Goal: Task Accomplishment & Management: Manage account settings

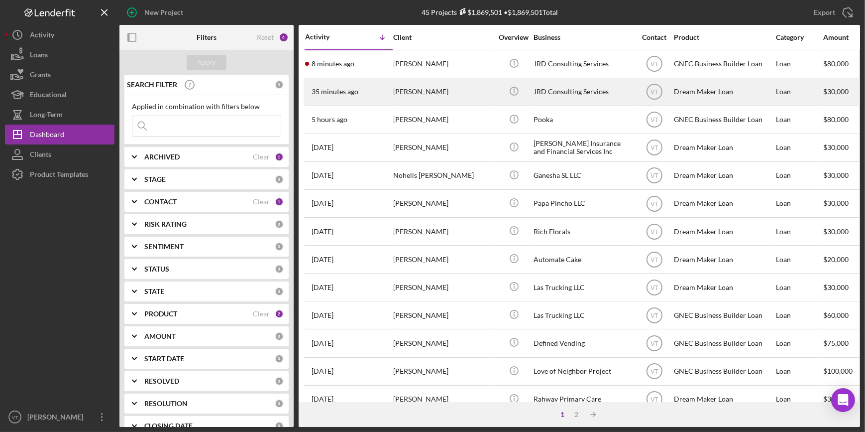
click at [449, 98] on div "[PERSON_NAME]" at bounding box center [443, 92] width 100 height 26
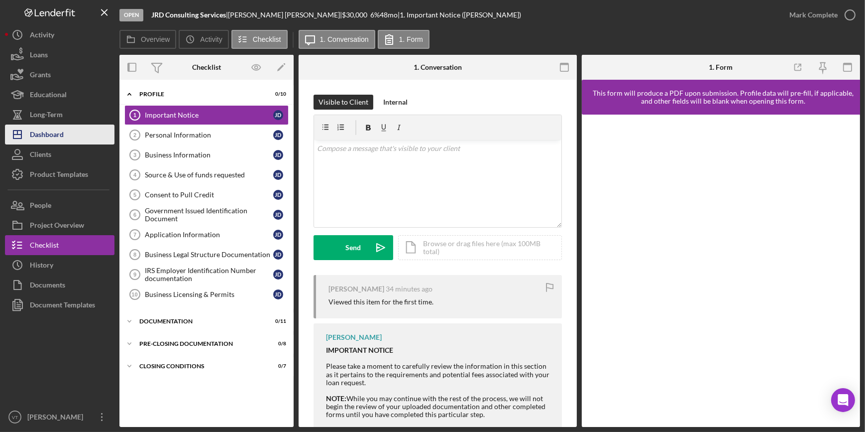
click at [73, 137] on button "Icon/Dashboard Dashboard" at bounding box center [60, 134] width 110 height 20
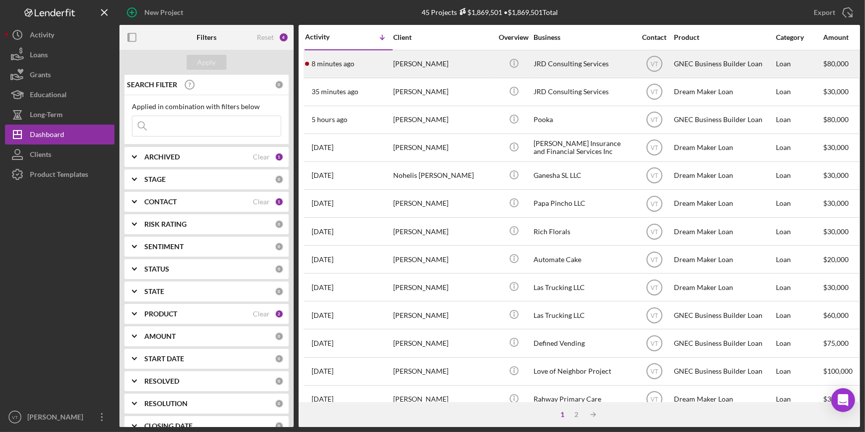
click at [403, 62] on div "[PERSON_NAME]" at bounding box center [443, 64] width 100 height 26
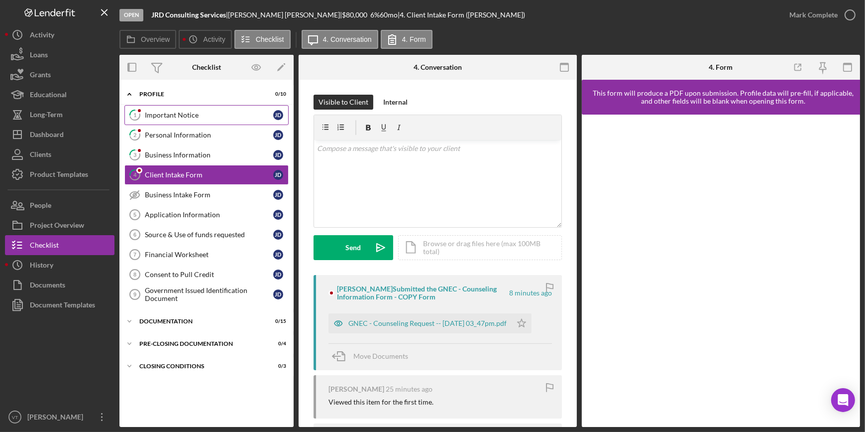
click at [191, 114] on div "Important Notice" at bounding box center [209, 115] width 128 height 8
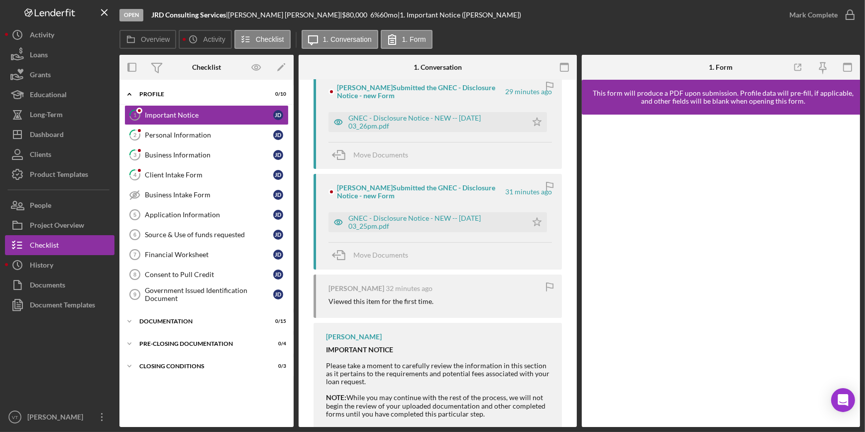
scroll to position [226, 0]
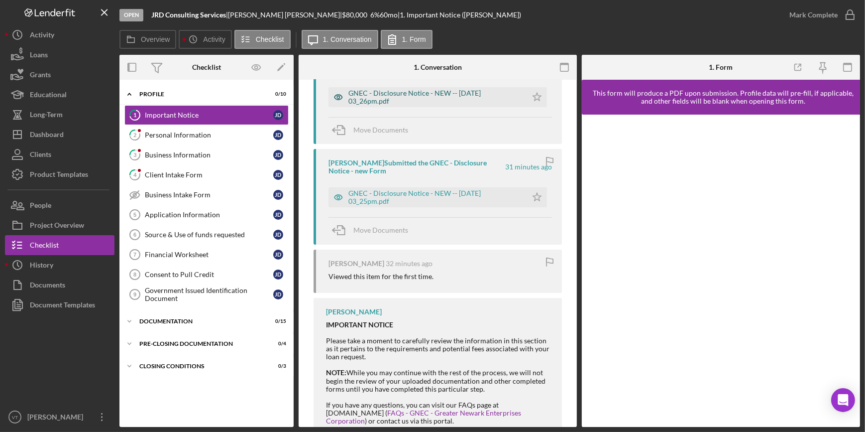
click at [398, 95] on div "GNEC - Disclosure Notice - NEW -- [DATE] 03_26pm.pdf" at bounding box center [435, 97] width 174 height 16
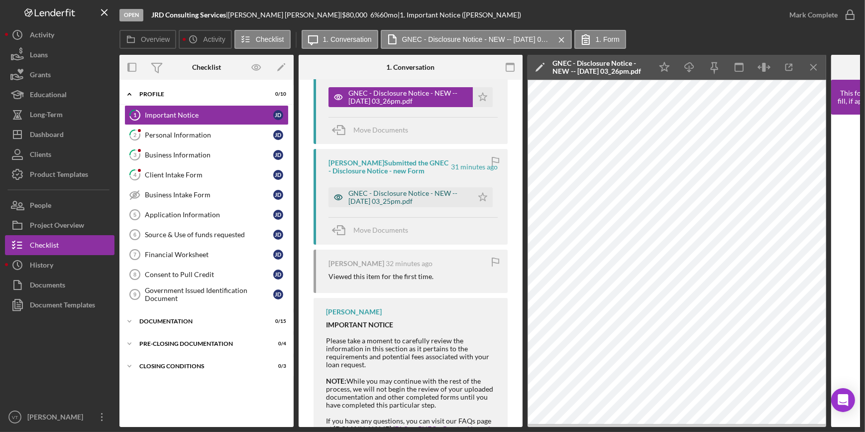
click at [398, 189] on div "GNEC - Disclosure Notice - NEW -- [DATE] 03_25pm.pdf" at bounding box center [407, 197] width 119 height 16
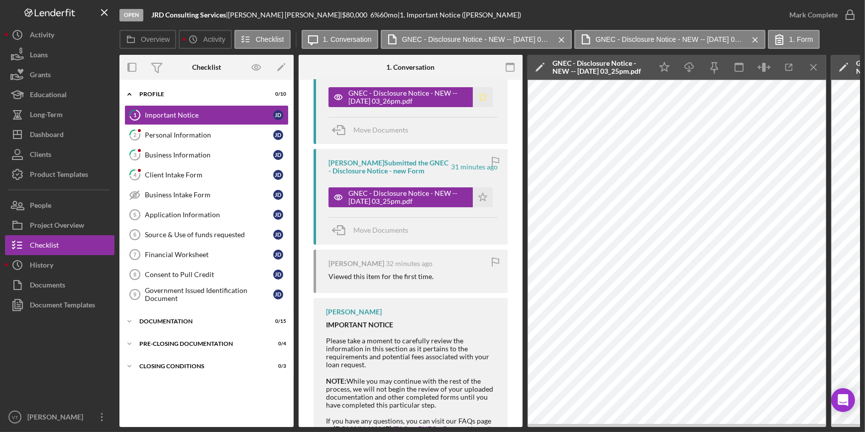
click at [482, 97] on polygon "button" at bounding box center [483, 97] width 8 height 8
click at [816, 11] on div "Mark Complete" at bounding box center [814, 15] width 48 height 20
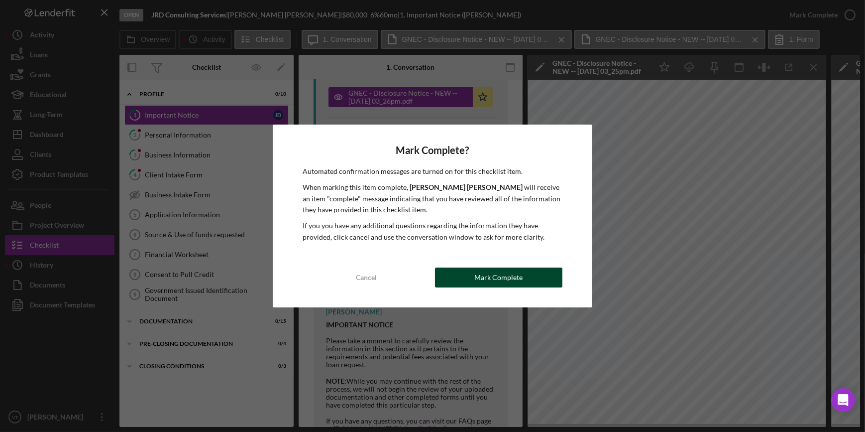
click at [486, 275] on div "Mark Complete" at bounding box center [498, 277] width 48 height 20
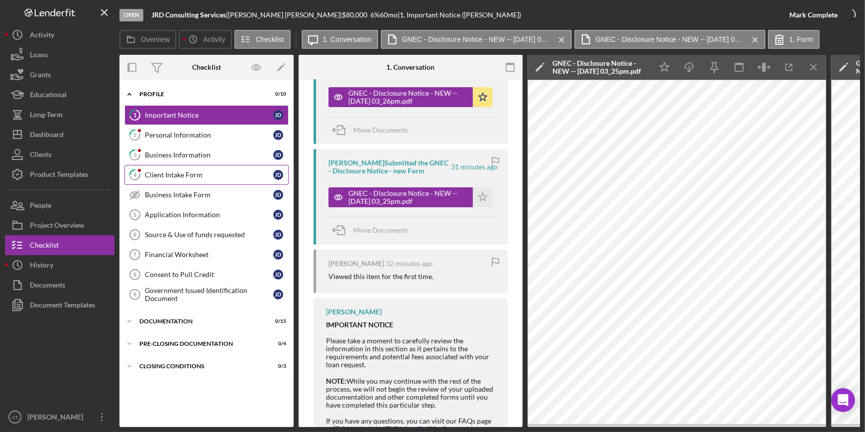
scroll to position [409, 0]
click at [178, 133] on div "Personal Information" at bounding box center [209, 135] width 128 height 8
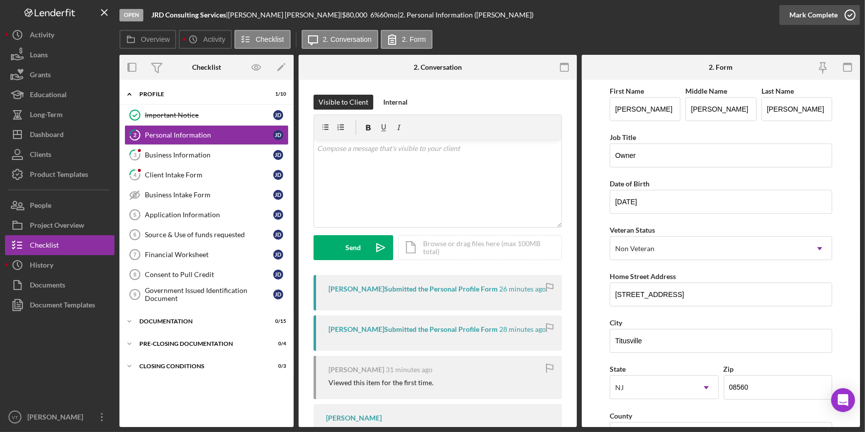
click at [794, 11] on div "Mark Complete" at bounding box center [814, 15] width 48 height 20
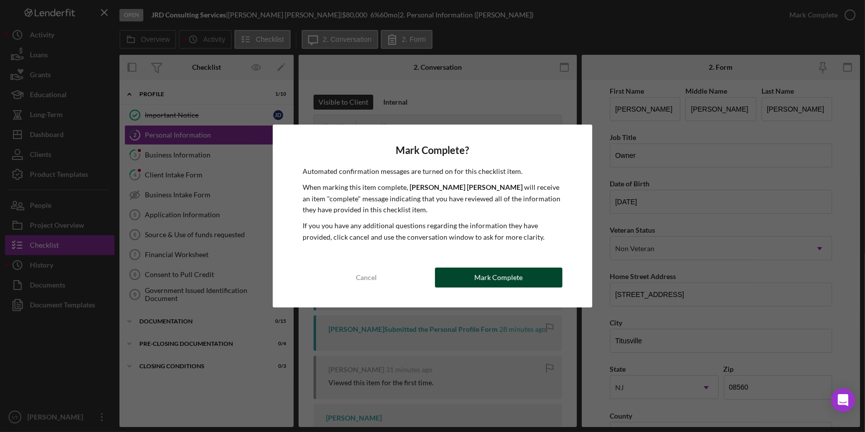
click at [473, 283] on button "Mark Complete" at bounding box center [498, 277] width 127 height 20
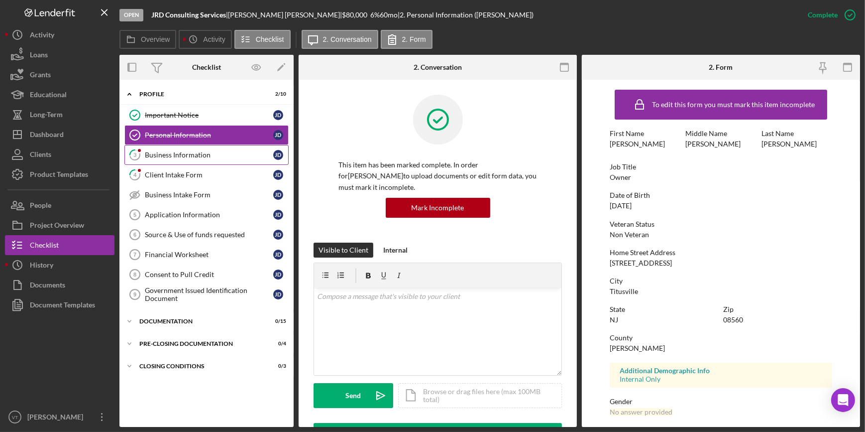
click at [168, 154] on div "Business Information" at bounding box center [209, 155] width 128 height 8
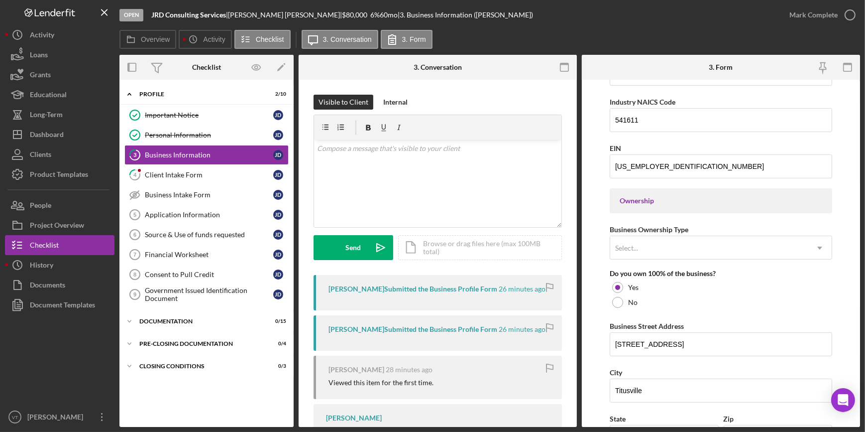
scroll to position [453, 0]
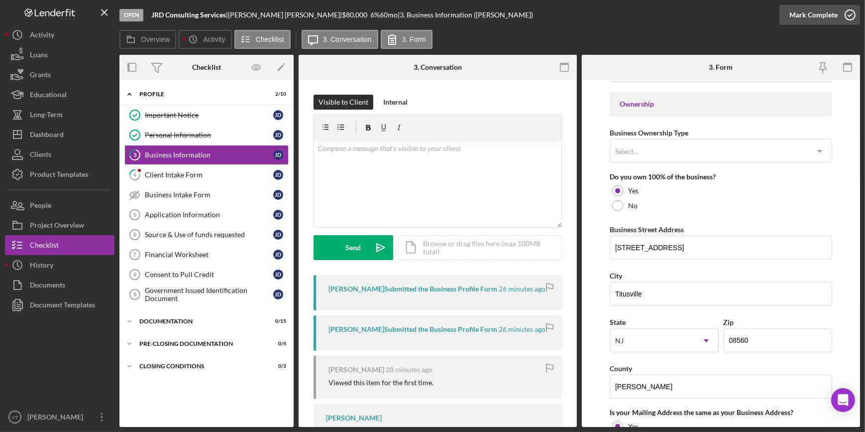
click at [794, 6] on div "Mark Complete" at bounding box center [814, 15] width 48 height 20
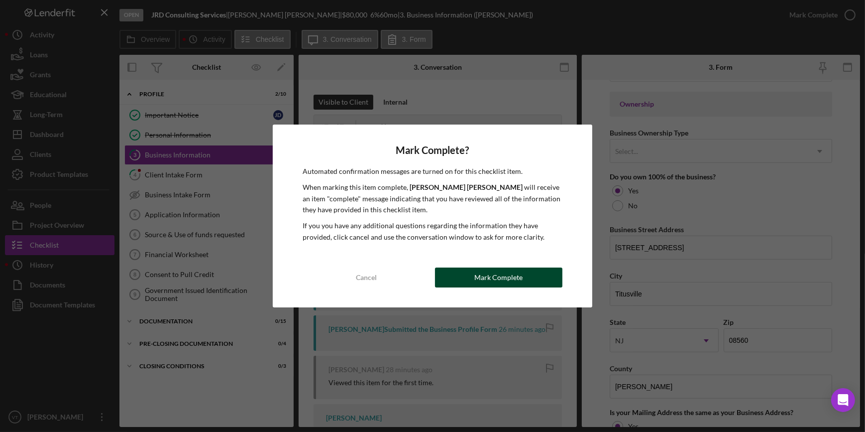
click at [530, 277] on button "Mark Complete" at bounding box center [498, 277] width 127 height 20
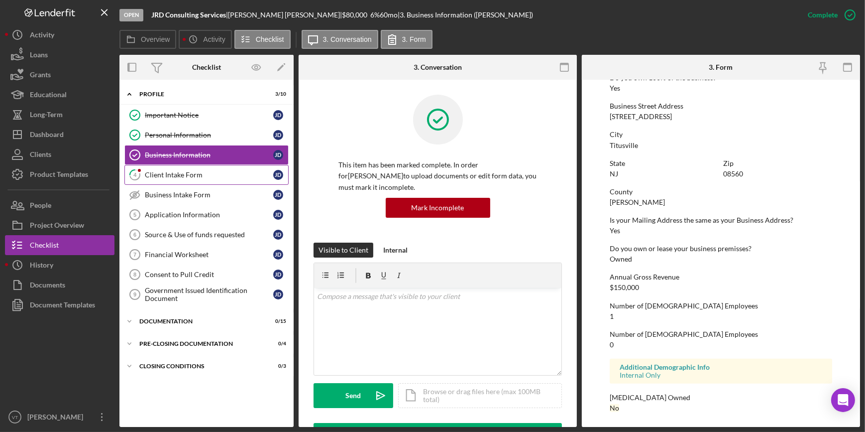
scroll to position [324, 0]
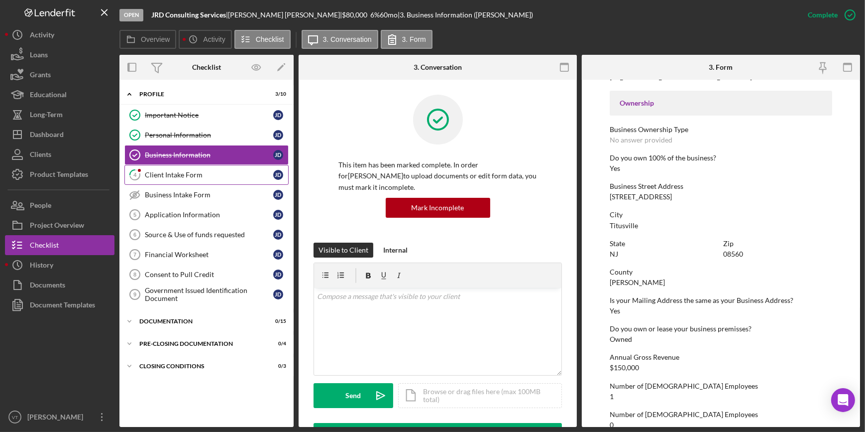
click at [155, 168] on link "4 Client Intake Form [PERSON_NAME]" at bounding box center [206, 175] width 164 height 20
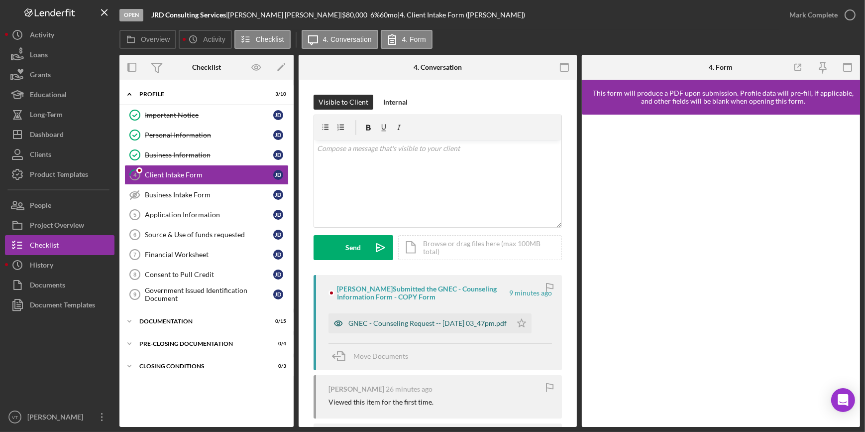
click at [456, 322] on div "GNEC - Counseling Request -- [DATE] 03_47pm.pdf" at bounding box center [420, 323] width 183 height 20
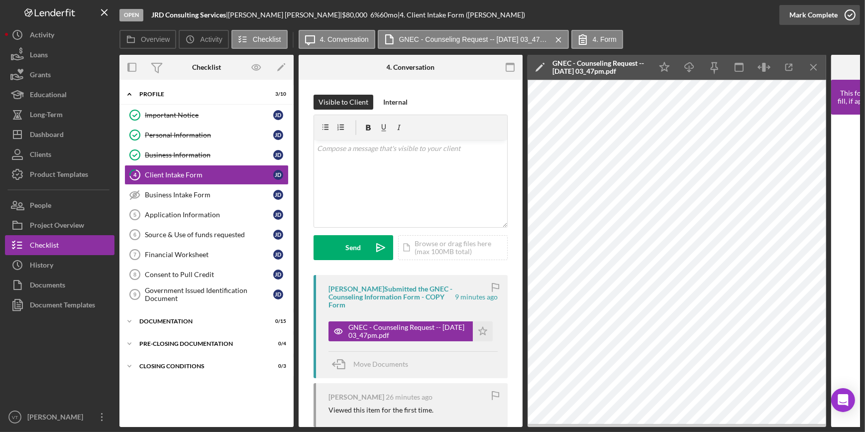
click at [795, 17] on div "Mark Complete" at bounding box center [814, 15] width 48 height 20
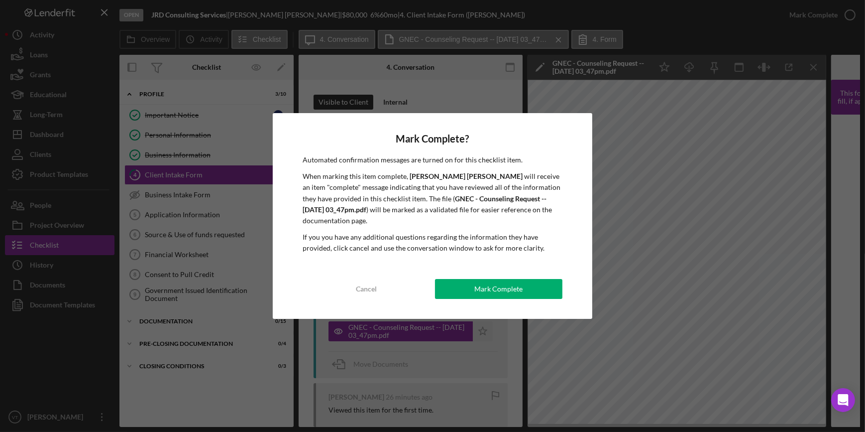
click at [493, 304] on div "Mark Complete? Automated confirmation messages are turned on for this checklist…" at bounding box center [432, 215] width 319 height 205
click at [491, 298] on div "Cancel Mark Complete" at bounding box center [432, 289] width 259 height 20
click at [462, 275] on div "Mark Complete? Automated confirmation messages are turned on for this checklist…" at bounding box center [432, 215] width 319 height 205
click at [474, 289] on button "Mark Complete" at bounding box center [498, 289] width 127 height 20
